Goal: Transaction & Acquisition: Purchase product/service

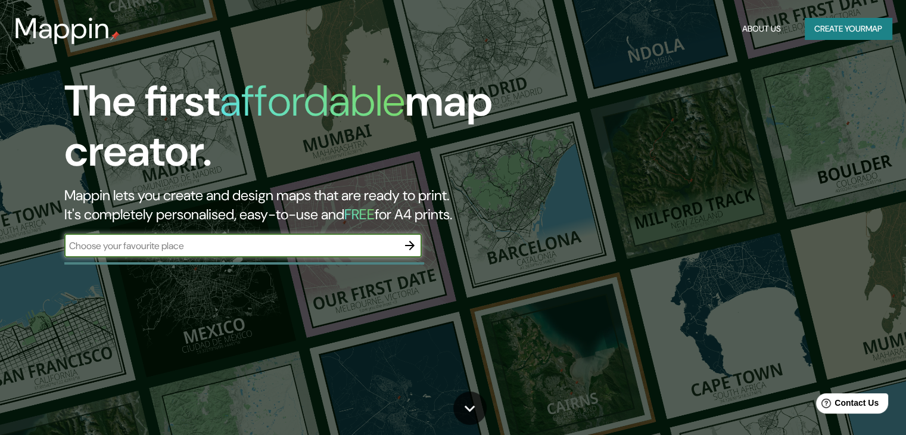
click at [219, 244] on input "text" at bounding box center [230, 246] width 333 height 14
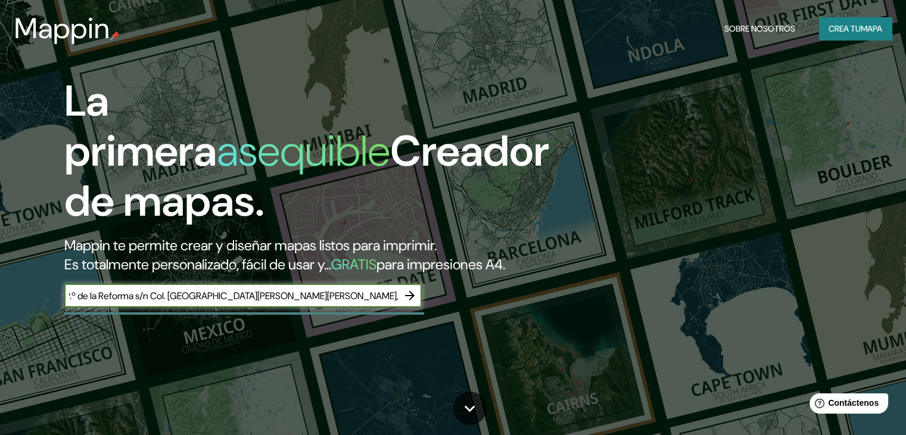
drag, startPoint x: 155, startPoint y: 315, endPoint x: 129, endPoint y: 312, distance: 26.4
click at [155, 303] on input "P.º de la Reforma s/n Col. [GEOGRAPHIC_DATA][PERSON_NAME][PERSON_NAME], [GEOGRA…" at bounding box center [230, 296] width 333 height 14
drag, startPoint x: 129, startPoint y: 312, endPoint x: 81, endPoint y: 317, distance: 48.5
click at [113, 303] on input "P.º de la Reforma s/n Col. [GEOGRAPHIC_DATA][PERSON_NAME][PERSON_NAME], [GEOGRA…" at bounding box center [230, 296] width 333 height 14
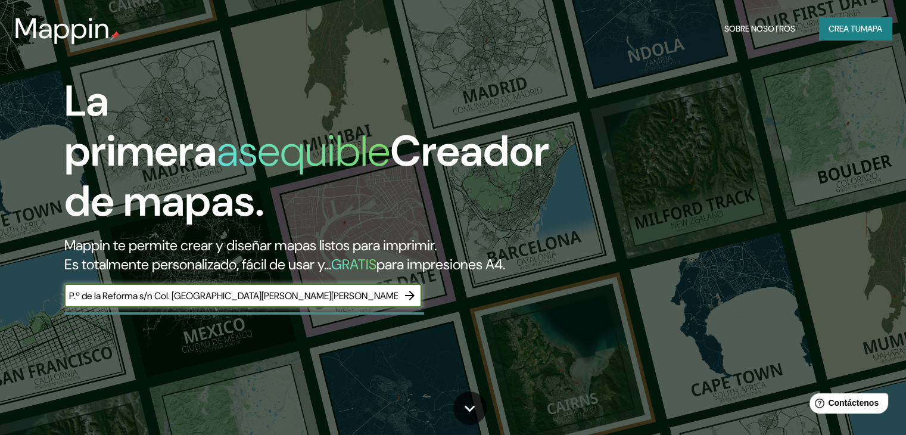
drag, startPoint x: 81, startPoint y: 317, endPoint x: 20, endPoint y: 329, distance: 61.9
click at [20, 319] on div "La primera asequible Creador de mapas. Mappin te permite crear y diseñar mapas …" at bounding box center [291, 197] width 544 height 243
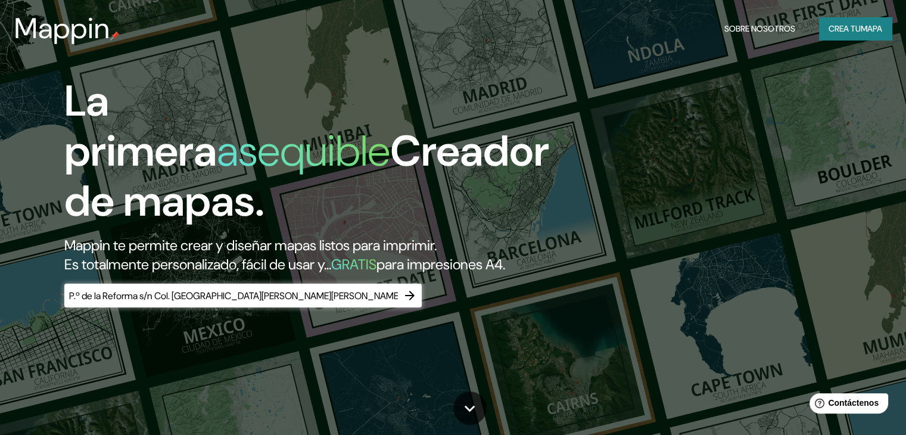
drag, startPoint x: 20, startPoint y: 329, endPoint x: 71, endPoint y: 351, distance: 55.5
click at [20, 319] on div "La primera asequible Creador de mapas. Mappin te permite crear y diseñar mapas …" at bounding box center [291, 197] width 544 height 243
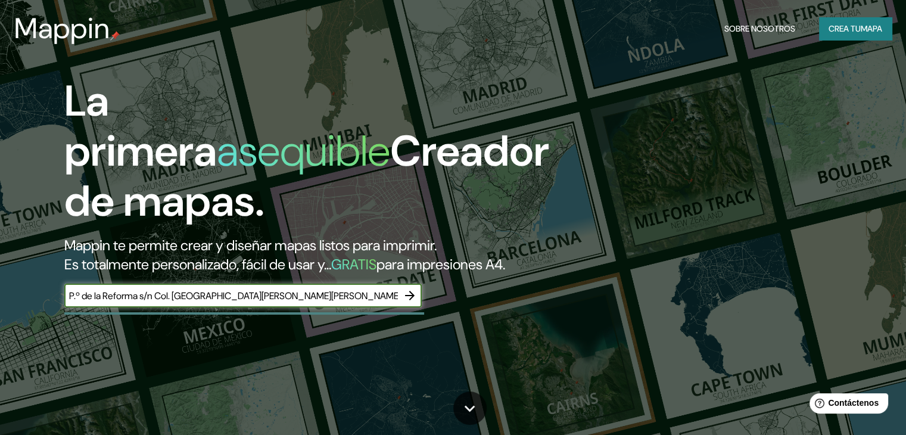
drag, startPoint x: 160, startPoint y: 312, endPoint x: 57, endPoint y: 308, distance: 103.1
click at [57, 308] on div "La primera asequible Creador de mapas. Mappin te permite crear y diseñar mapas …" at bounding box center [291, 197] width 544 height 243
type input "Col. [GEOGRAPHIC_DATA][PERSON_NAME][PERSON_NAME], [GEOGRAPHIC_DATA], N.L."
click at [410, 300] on icon "button" at bounding box center [410, 296] width 10 height 10
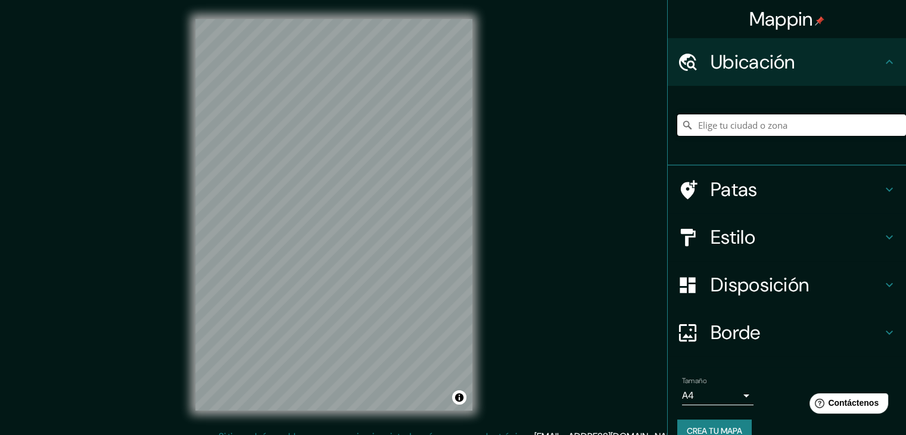
click at [760, 130] on input "Elige tu ciudad o zona" at bounding box center [791, 124] width 229 height 21
paste input "P.º de la Reforma s/n Col. [GEOGRAPHIC_DATA][PERSON_NAME][PERSON_NAME], [GEOGRA…"
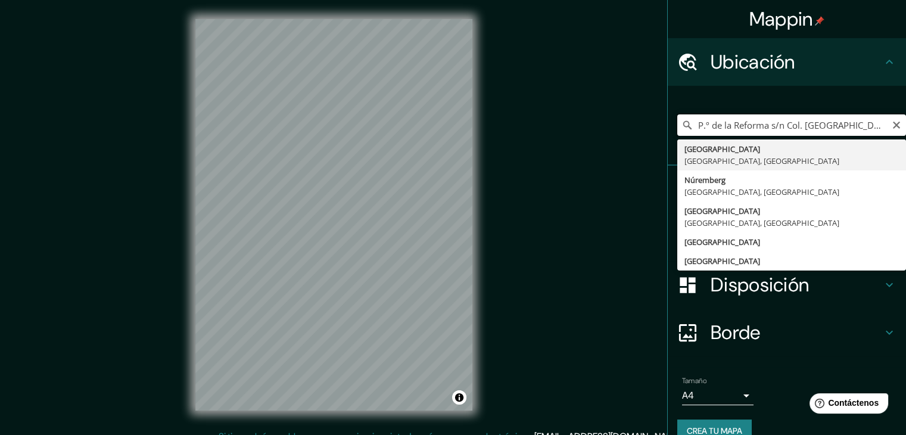
drag, startPoint x: 708, startPoint y: 129, endPoint x: 638, endPoint y: 121, distance: 70.0
click at [638, 121] on div "Mappin Ubicación P.º de la Reforma s/n Col. [GEOGRAPHIC_DATA][PERSON_NAME][PERS…" at bounding box center [453, 224] width 906 height 448
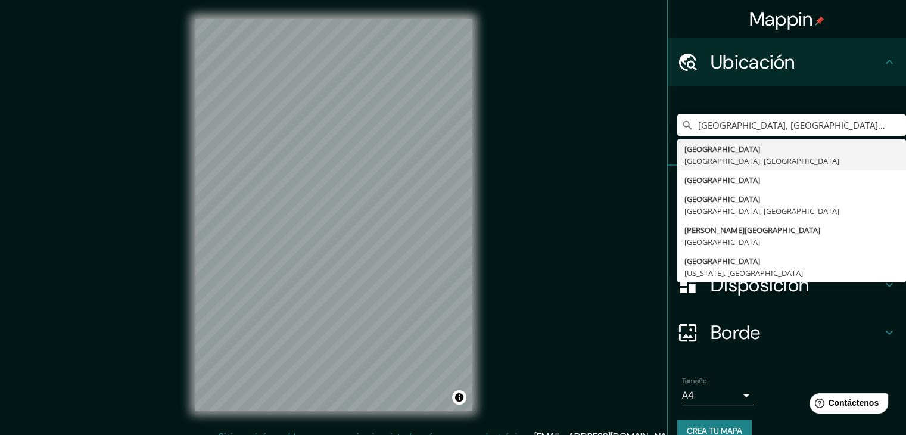
type input "[GEOGRAPHIC_DATA], [GEOGRAPHIC_DATA], 64950, [GEOGRAPHIC_DATA]"
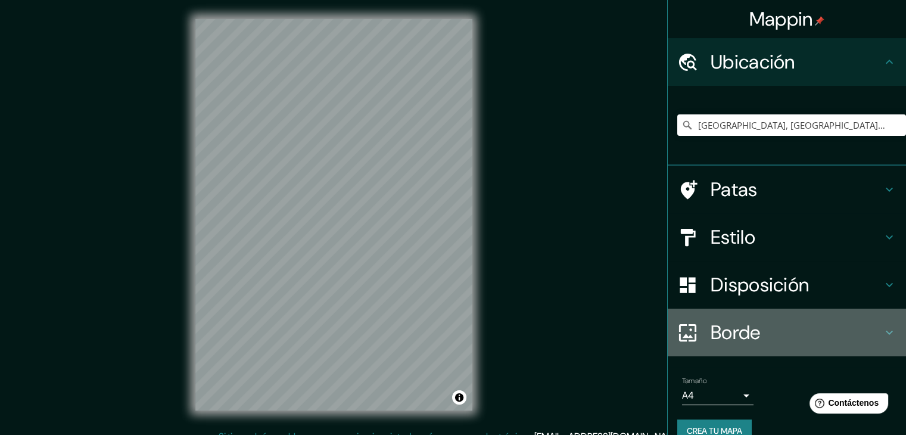
drag, startPoint x: 841, startPoint y: 330, endPoint x: 841, endPoint y: 317, distance: 12.5
click at [841, 317] on div "Borde" at bounding box center [787, 332] width 238 height 48
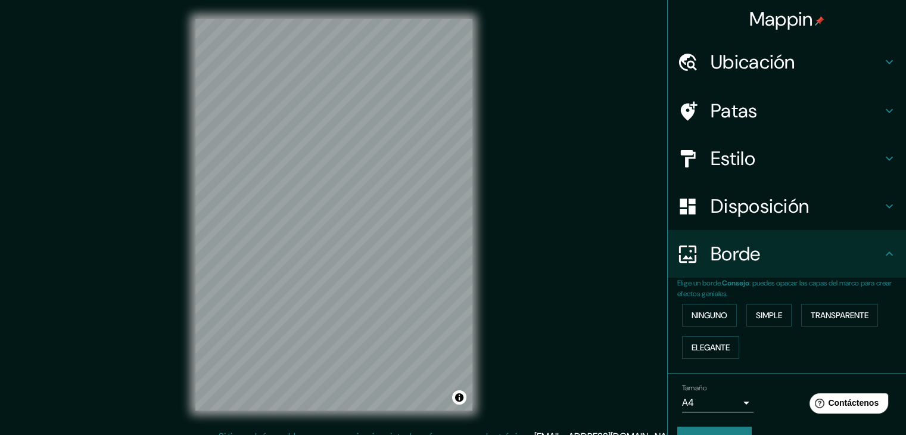
click at [871, 161] on h4 "Estilo" at bounding box center [796, 158] width 172 height 24
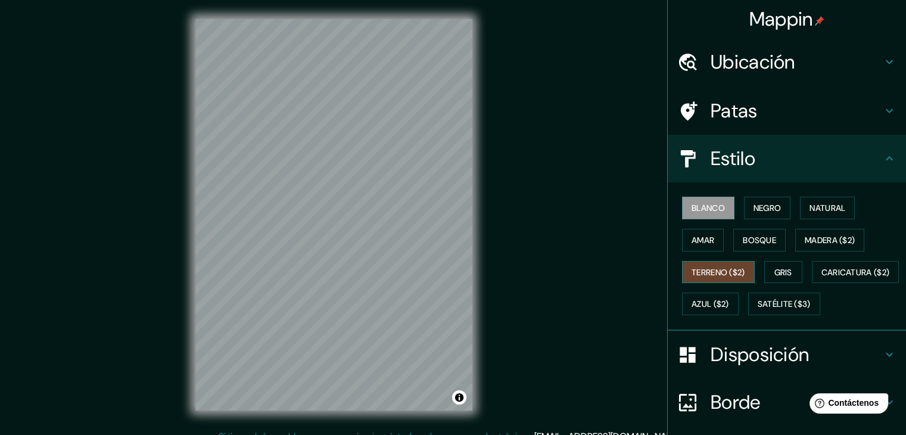
click at [694, 275] on font "Terreno ($2)" at bounding box center [718, 272] width 54 height 11
click at [810, 213] on font "Natural" at bounding box center [827, 207] width 36 height 15
click at [717, 208] on button "Blanco" at bounding box center [708, 208] width 52 height 23
click at [763, 206] on font "Negro" at bounding box center [767, 207] width 28 height 11
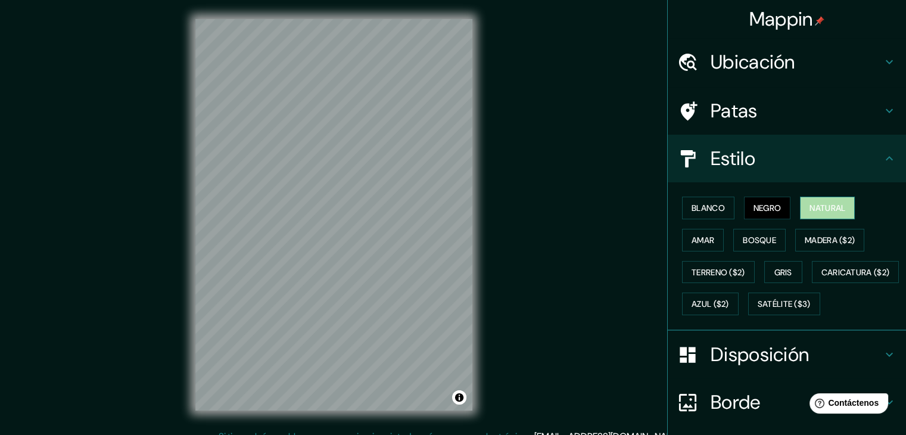
click at [821, 205] on font "Natural" at bounding box center [827, 207] width 36 height 11
click at [821, 278] on font "Caricatura ($2)" at bounding box center [855, 272] width 68 height 11
click at [831, 210] on font "Natural" at bounding box center [827, 207] width 36 height 11
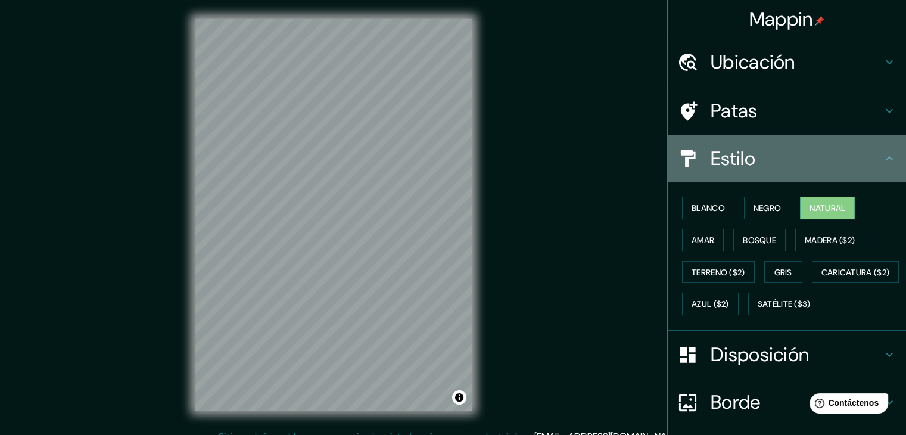
click at [893, 152] on div "Estilo" at bounding box center [787, 159] width 238 height 48
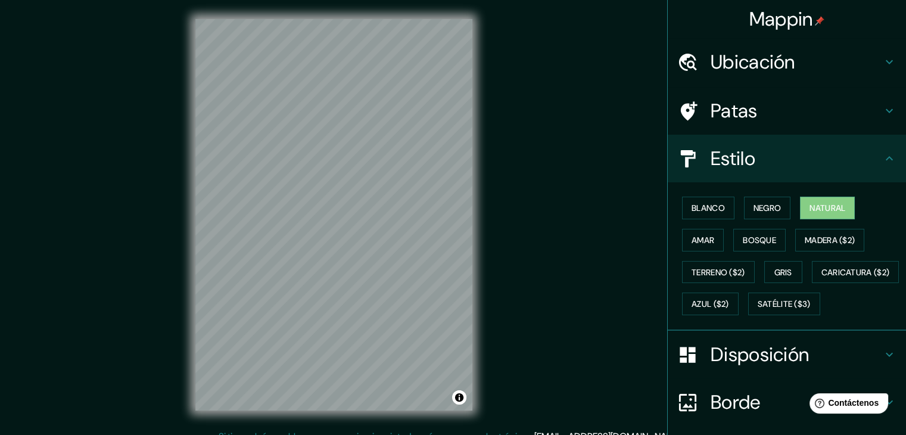
click at [882, 65] on icon at bounding box center [889, 62] width 14 height 14
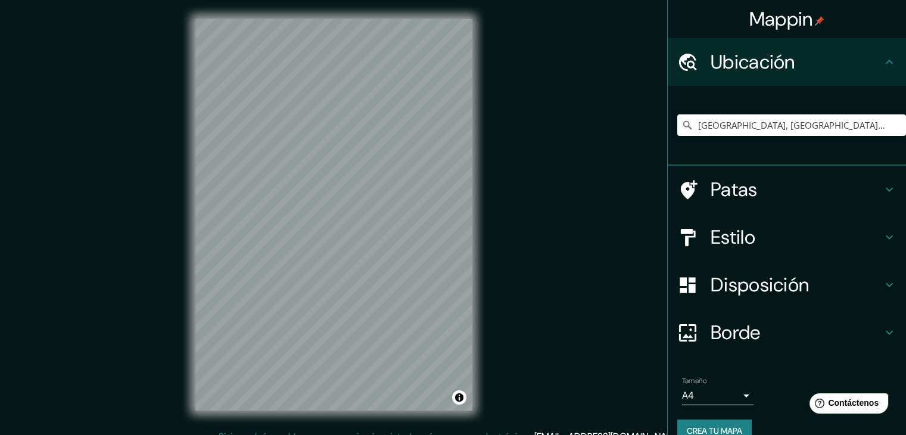
click at [882, 286] on icon at bounding box center [889, 285] width 14 height 14
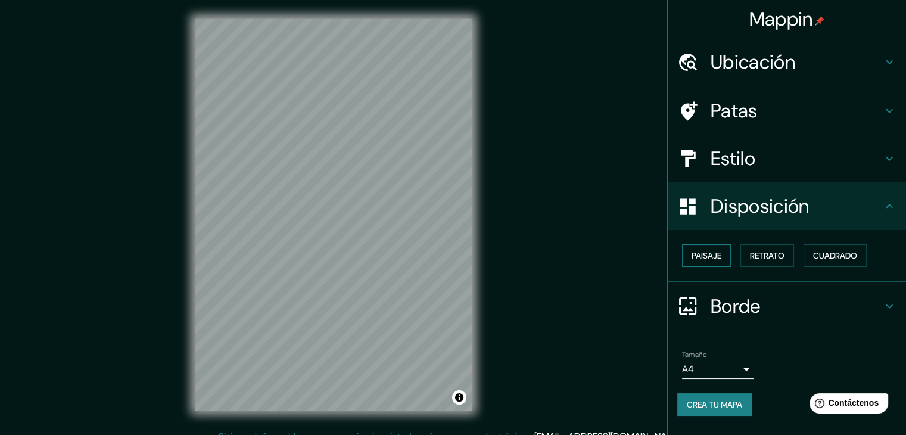
click at [724, 248] on button "Paisaje" at bounding box center [706, 255] width 49 height 23
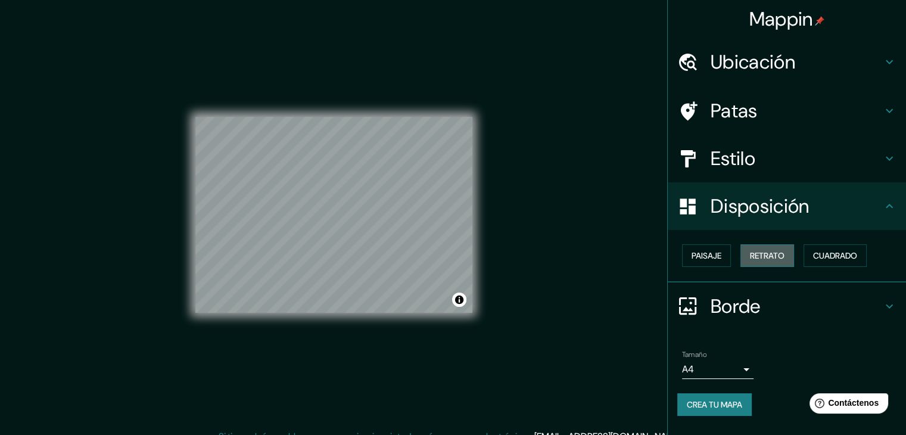
click at [763, 257] on font "Retrato" at bounding box center [767, 255] width 35 height 11
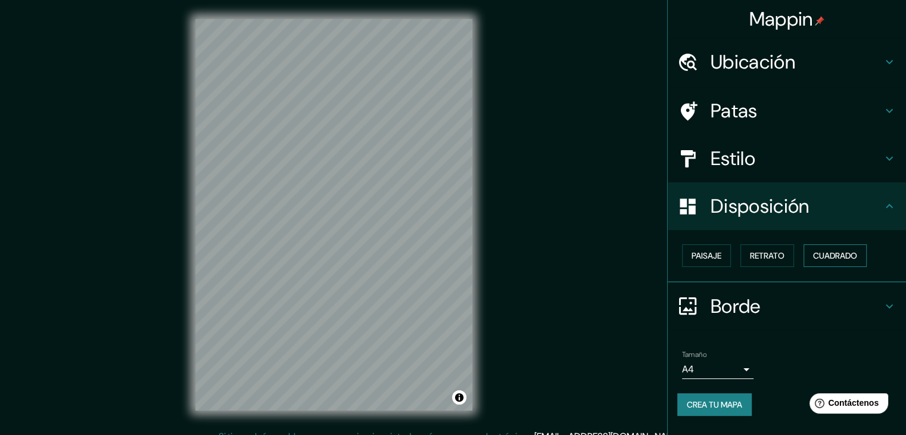
click at [824, 258] on font "Cuadrado" at bounding box center [835, 255] width 44 height 11
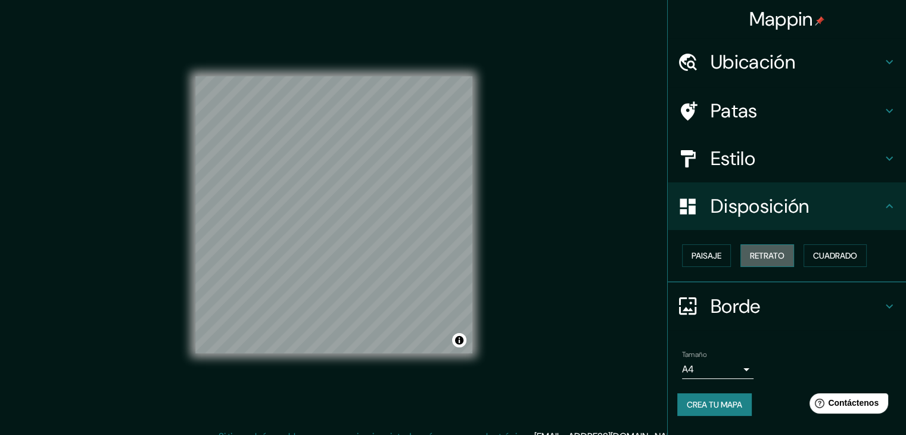
click at [787, 261] on button "Retrato" at bounding box center [767, 255] width 54 height 23
